Goal: Check status

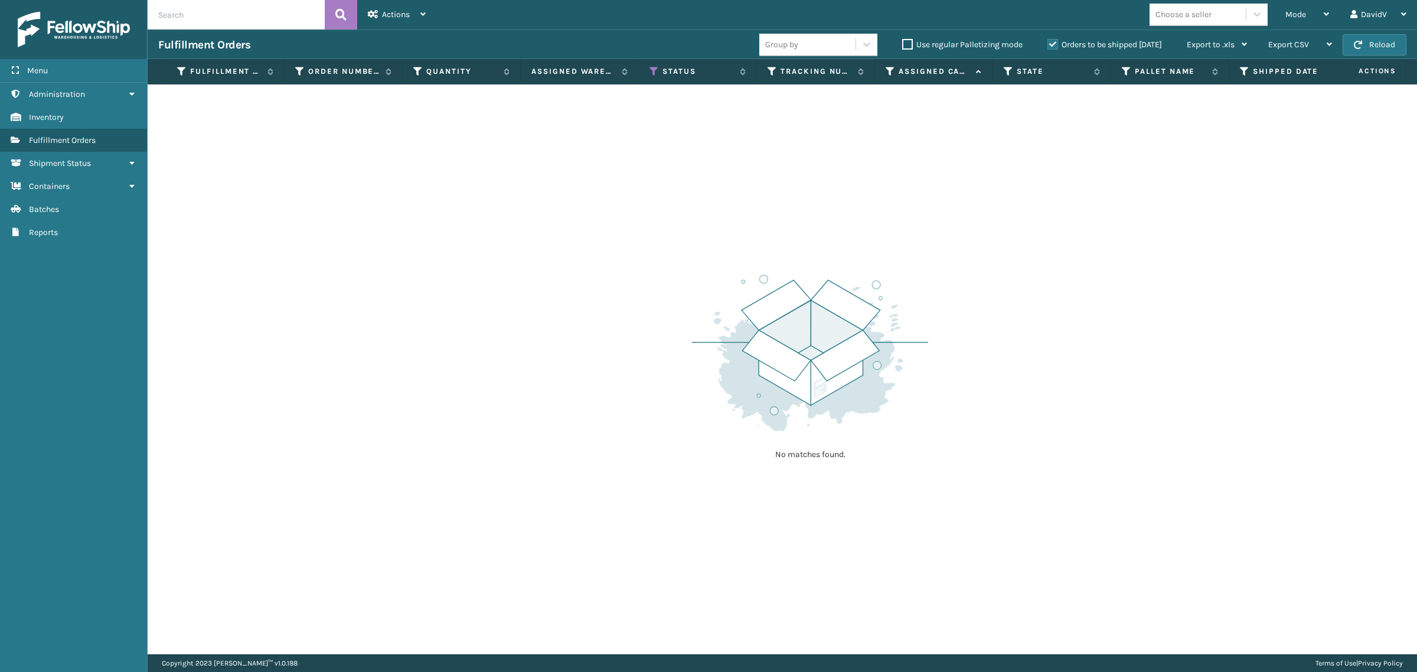
click at [1050, 42] on label "Orders to be shipped [DATE]" at bounding box center [1104, 45] width 115 height 10
click at [1048, 42] on input "Orders to be shipped [DATE]" at bounding box center [1047, 42] width 1 height 8
click at [1051, 48] on label "Orders to be shipped [DATE]" at bounding box center [1104, 45] width 115 height 10
click at [1048, 45] on input "Orders to be shipped [DATE]" at bounding box center [1047, 42] width 1 height 8
click at [1048, 45] on label "Orders to be shipped [DATE]" at bounding box center [1104, 45] width 115 height 10
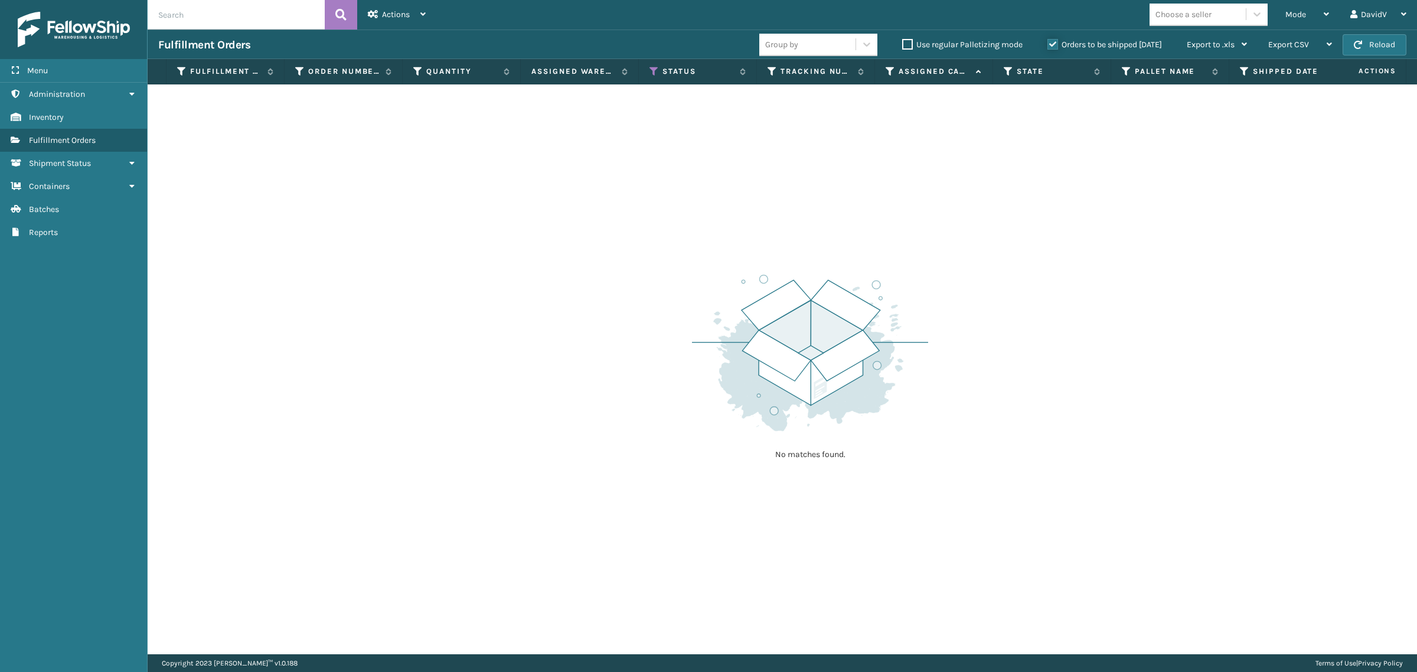
click at [1048, 45] on input "Orders to be shipped [DATE]" at bounding box center [1047, 42] width 1 height 8
click at [1054, 45] on label "Orders to be shipped [DATE]" at bounding box center [1104, 45] width 115 height 10
click at [1048, 45] on input "Orders to be shipped [DATE]" at bounding box center [1047, 42] width 1 height 8
